Goal: Register for event/course

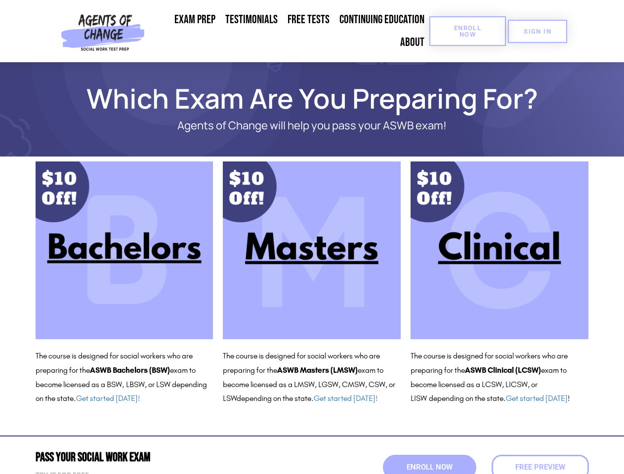
click at [467, 31] on span "Enroll Now" at bounding box center [467, 31] width 45 height 13
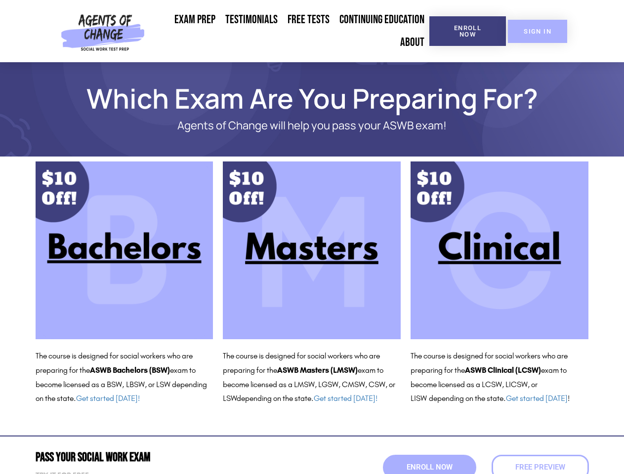
click at [538, 31] on span "SIGN IN" at bounding box center [538, 31] width 28 height 6
click at [429, 467] on span "Enroll Now" at bounding box center [429, 467] width 50 height 8
click at [540, 467] on span "Free Preview" at bounding box center [540, 467] width 50 height 7
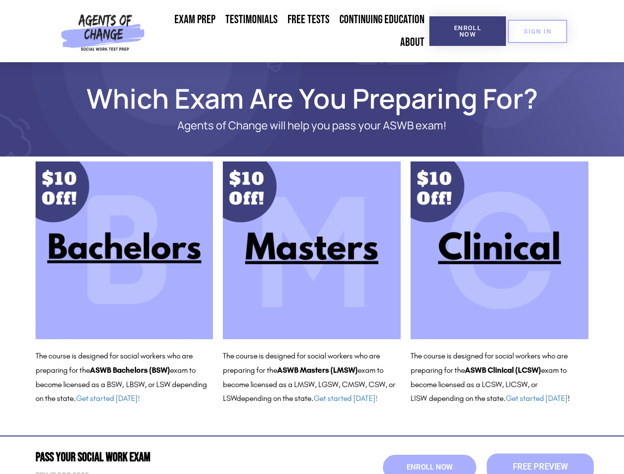
click at [540, 467] on span "Free Preview" at bounding box center [539, 467] width 55 height 8
